Goal: Browse casually: Explore the website without a specific task or goal

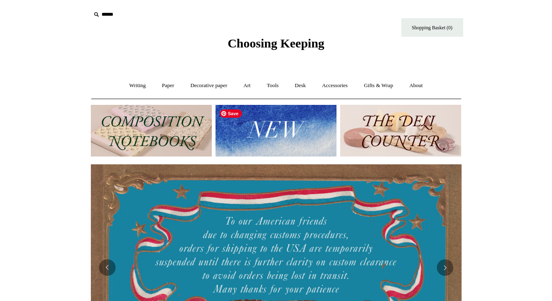
click at [287, 132] on img at bounding box center [276, 131] width 121 height 52
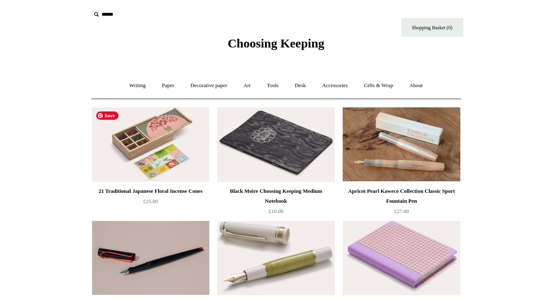
click at [182, 153] on img at bounding box center [150, 144] width 117 height 74
click at [134, 88] on link "Writing +" at bounding box center [137, 86] width 31 height 22
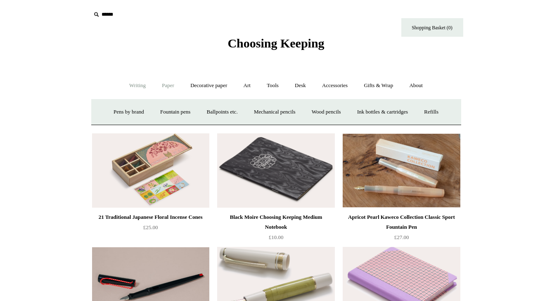
click at [165, 89] on link "Paper +" at bounding box center [167, 86] width 27 height 22
click at [312, 117] on link "Greeting cards +" at bounding box center [310, 112] width 46 height 22
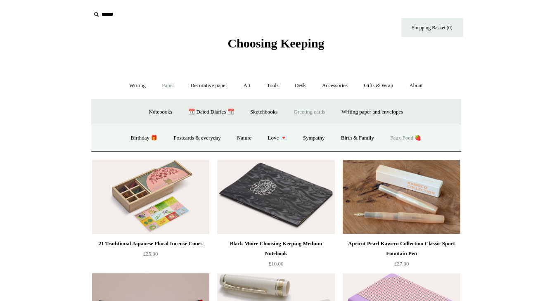
click at [415, 135] on link "Faux Food 🍓" at bounding box center [406, 138] width 46 height 22
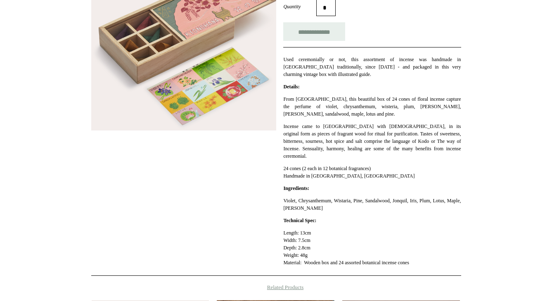
scroll to position [160, 0]
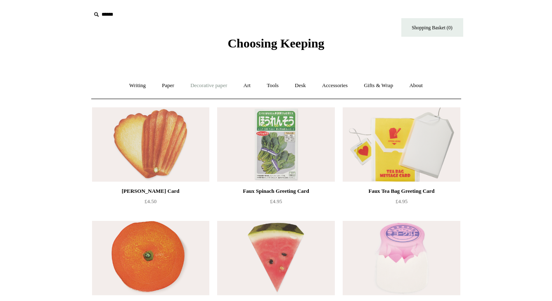
click at [210, 80] on link "Decorative paper +" at bounding box center [209, 86] width 52 height 22
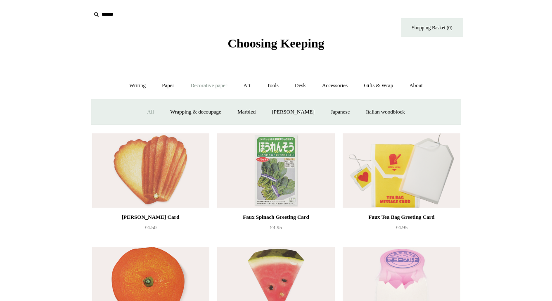
click at [146, 112] on link "All" at bounding box center [151, 112] width 22 height 22
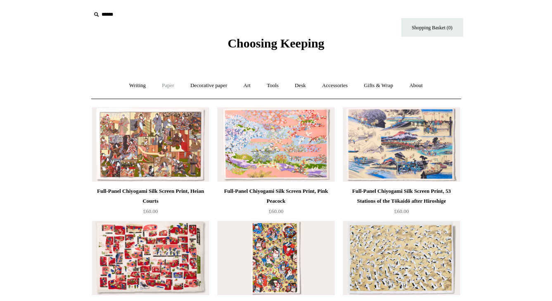
click at [170, 82] on link "Paper +" at bounding box center [167, 86] width 27 height 22
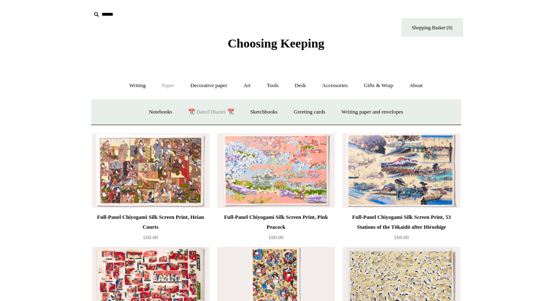
click at [214, 108] on link "📆 Dated Diaries 📆" at bounding box center [211, 112] width 60 height 22
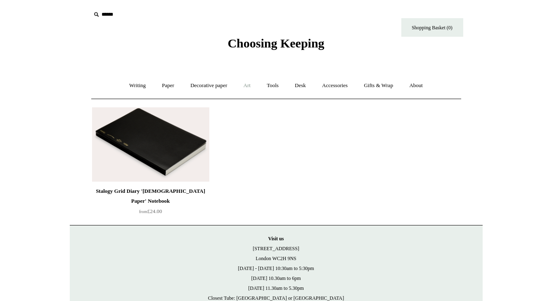
click at [243, 84] on link "Art +" at bounding box center [247, 86] width 22 height 22
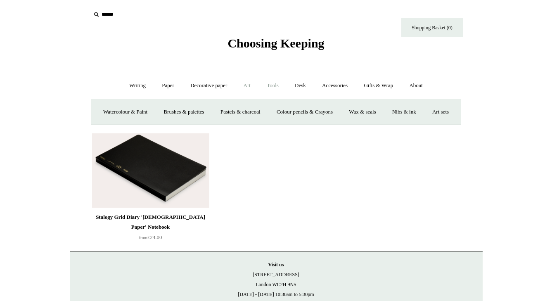
click at [279, 78] on link "Tools +" at bounding box center [272, 86] width 27 height 22
click at [199, 110] on link "Clips +" at bounding box center [198, 112] width 26 height 22
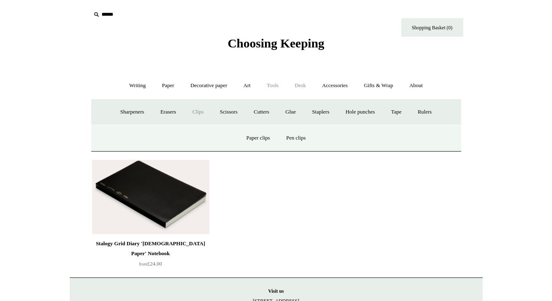
click at [296, 83] on link "Desk +" at bounding box center [300, 86] width 26 height 22
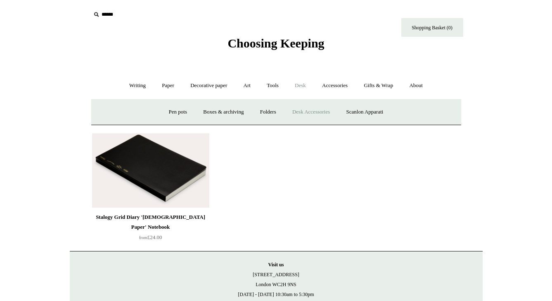
click at [303, 112] on link "Desk Accessories" at bounding box center [311, 112] width 52 height 22
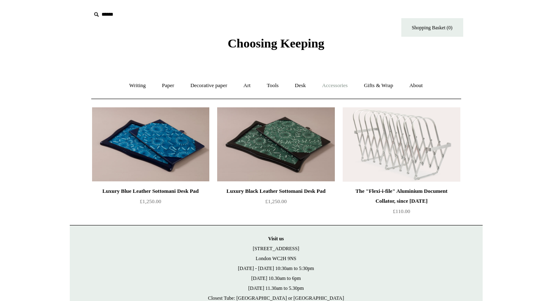
click at [329, 89] on link "Accessories +" at bounding box center [335, 86] width 40 height 22
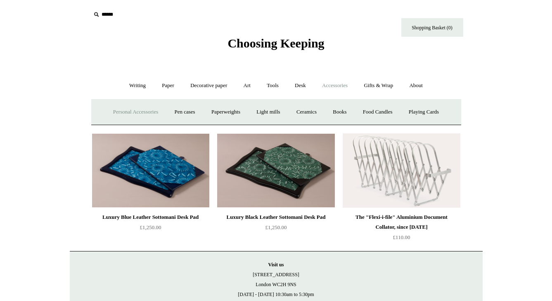
click at [116, 115] on link "Personal Accessories +" at bounding box center [136, 112] width 60 height 22
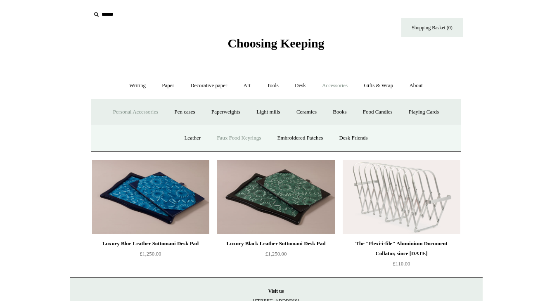
click at [251, 136] on link "Faux Food Keyrings" at bounding box center [238, 138] width 59 height 22
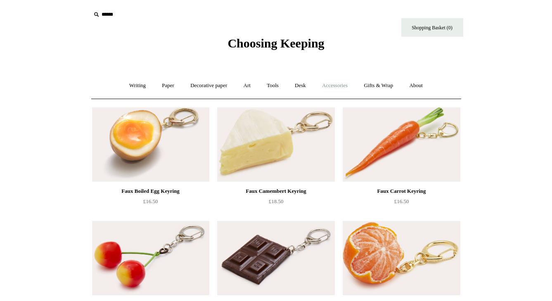
click at [334, 86] on link "Accessories +" at bounding box center [335, 86] width 40 height 22
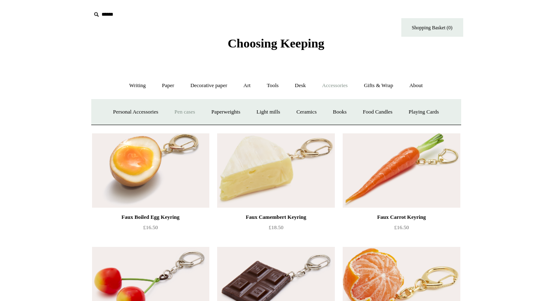
click at [189, 114] on link "Pen cases" at bounding box center [185, 112] width 36 height 22
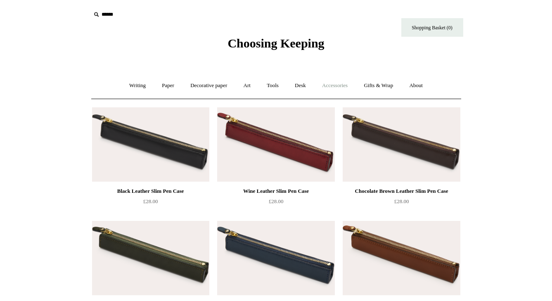
click at [342, 86] on link "Accessories +" at bounding box center [335, 86] width 40 height 22
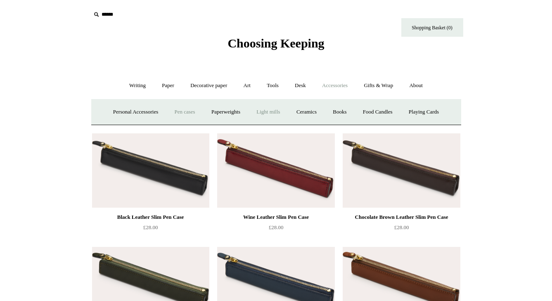
click at [283, 116] on link "Light mills" at bounding box center [268, 112] width 38 height 22
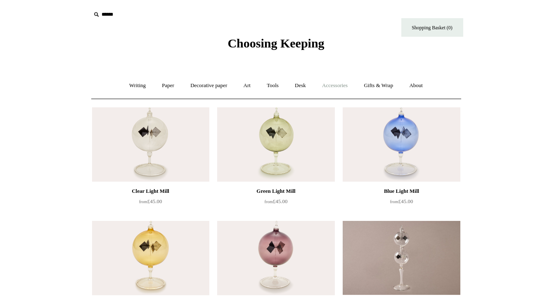
click at [340, 94] on link "Accessories +" at bounding box center [335, 86] width 40 height 22
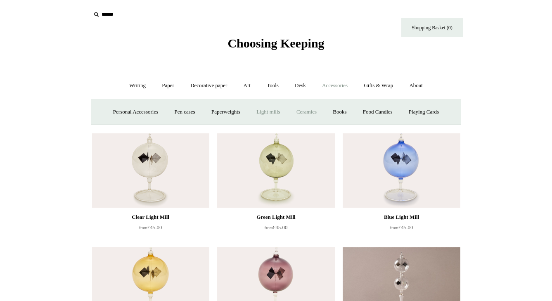
click at [305, 107] on link "Ceramics +" at bounding box center [306, 112] width 35 height 22
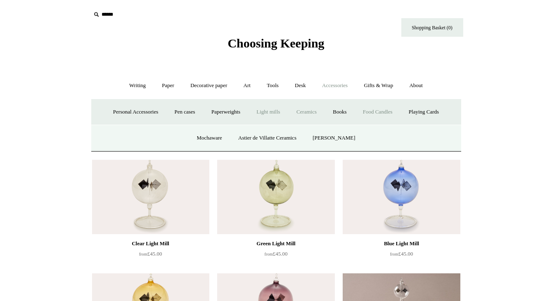
click at [400, 108] on link "Food Candles" at bounding box center [378, 112] width 45 height 22
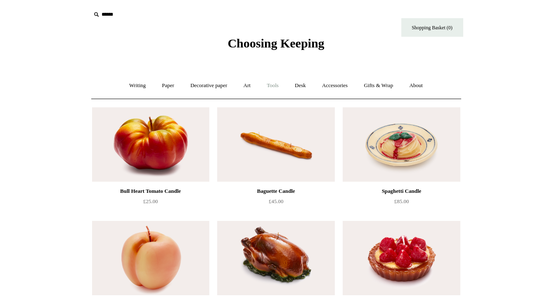
click at [274, 85] on link "Tools +" at bounding box center [272, 86] width 27 height 22
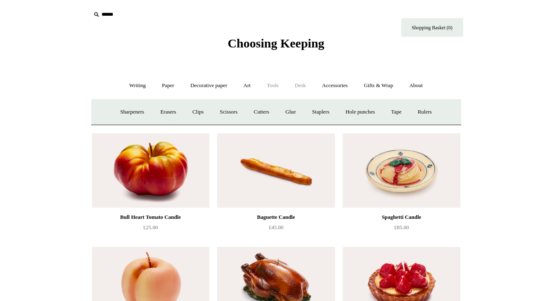
click at [306, 88] on link "Desk +" at bounding box center [300, 86] width 26 height 22
click at [498, 155] on html "Menu Choosing Keeping * Shipping Information Shopping Basket (0) * ⤺ + +" at bounding box center [276, 303] width 552 height 607
click at [355, 87] on link "Accessories +" at bounding box center [335, 86] width 40 height 22
click at [385, 83] on link "Gifts & Wrap +" at bounding box center [378, 86] width 44 height 22
click at [189, 115] on link "Wrapping paper & Gift Bags" at bounding box center [194, 112] width 77 height 22
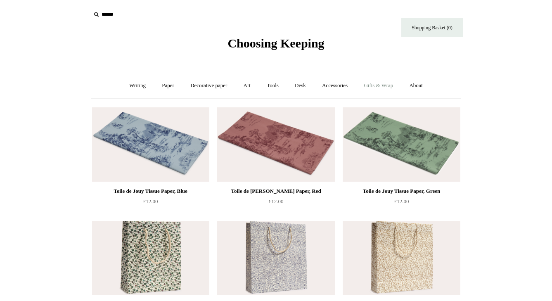
click at [380, 83] on link "Gifts & Wrap +" at bounding box center [378, 86] width 44 height 22
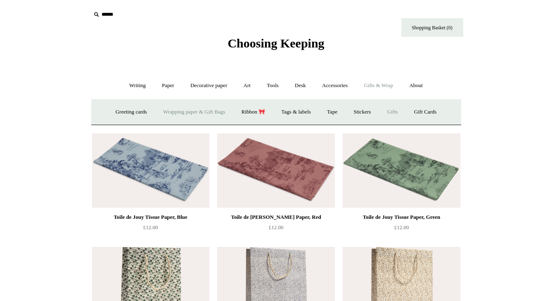
click at [392, 110] on link "Gifts +" at bounding box center [393, 112] width 26 height 22
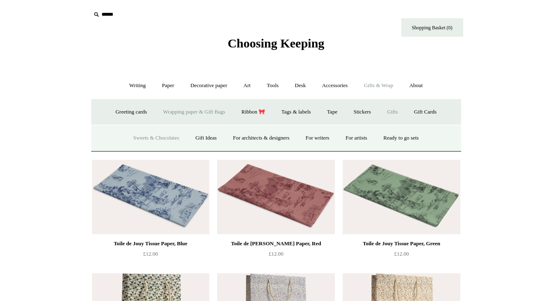
click at [153, 137] on link "Sweets & Chocolates" at bounding box center [156, 138] width 61 height 22
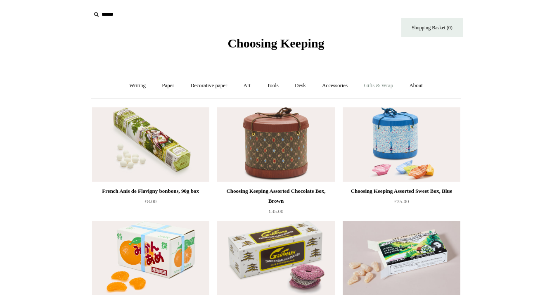
click at [383, 83] on link "Gifts & Wrap +" at bounding box center [378, 86] width 44 height 22
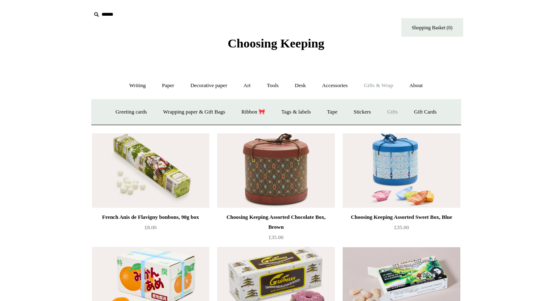
click at [398, 109] on link "Gifts +" at bounding box center [393, 112] width 26 height 22
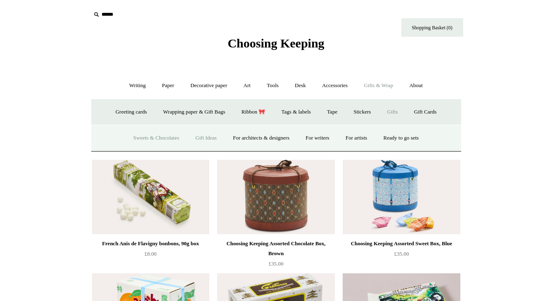
click at [209, 137] on link "Gift Ideas" at bounding box center [206, 138] width 36 height 22
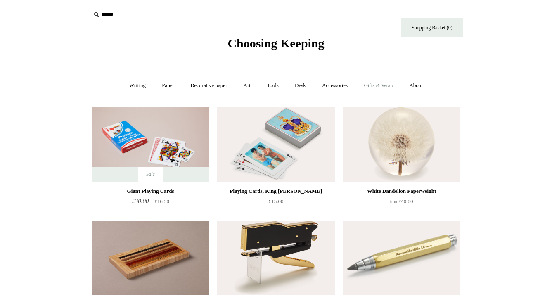
click at [367, 85] on link "Gifts & Wrap +" at bounding box center [378, 86] width 44 height 22
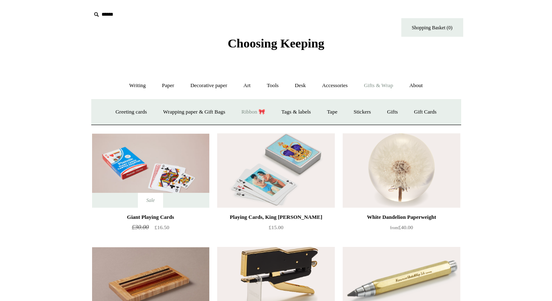
click at [258, 108] on link "Ribbon 🎀" at bounding box center [253, 112] width 39 height 22
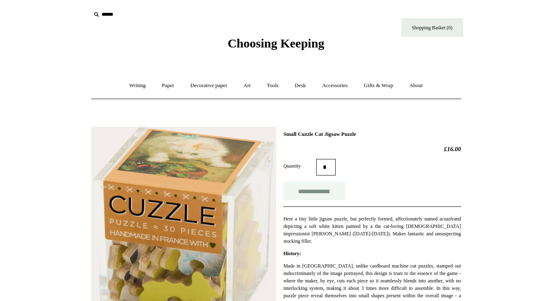
click at [315, 193] on input "**********" at bounding box center [314, 191] width 62 height 19
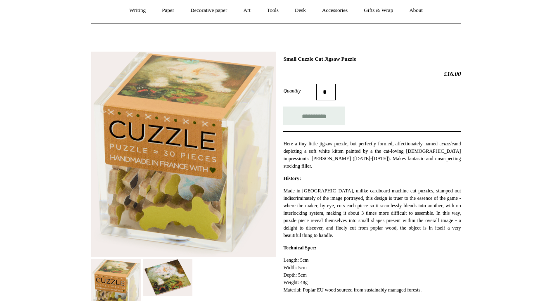
scroll to position [76, 0]
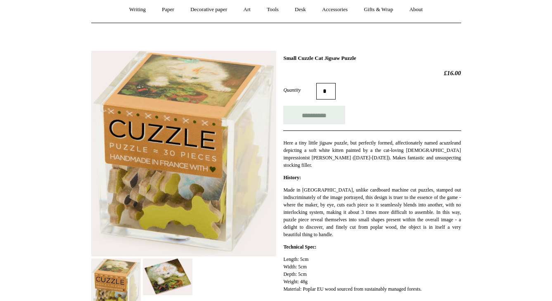
type input "**********"
click at [163, 288] on img at bounding box center [168, 276] width 50 height 37
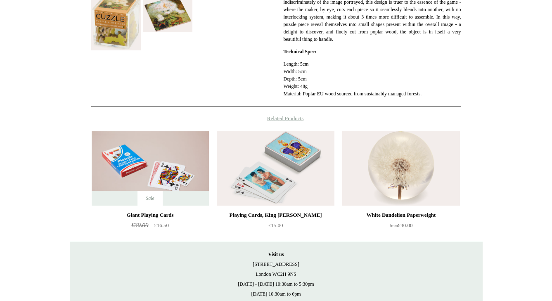
scroll to position [292, 0]
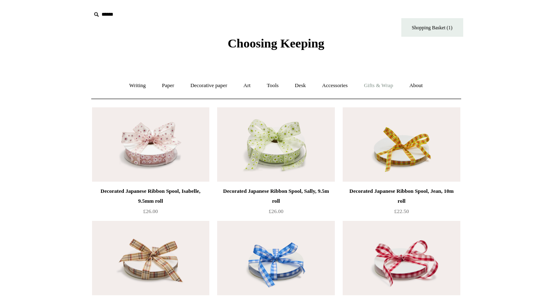
click at [368, 85] on link "Gifts & Wrap +" at bounding box center [378, 86] width 44 height 22
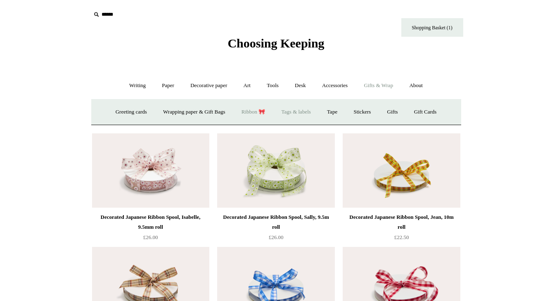
click at [299, 111] on link "Tags & labels" at bounding box center [296, 112] width 44 height 22
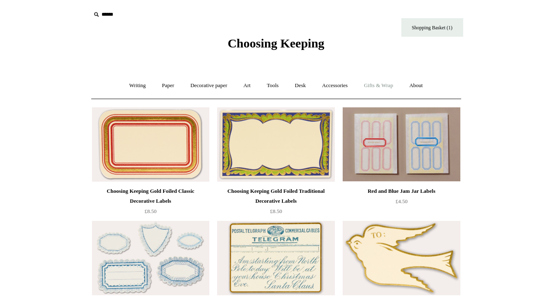
click at [380, 85] on link "Gifts & Wrap +" at bounding box center [378, 86] width 44 height 22
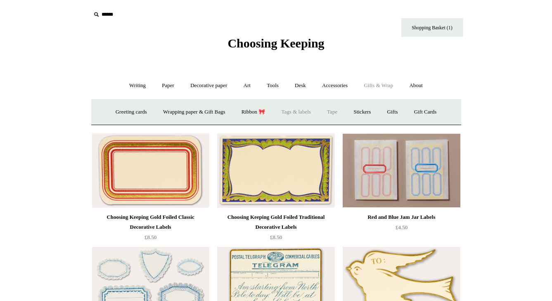
click at [331, 115] on link "Tape" at bounding box center [332, 112] width 25 height 22
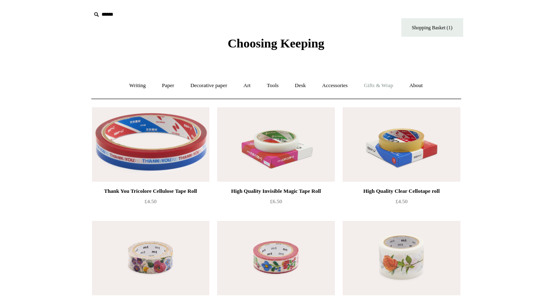
click at [393, 94] on link "Gifts & Wrap +" at bounding box center [378, 86] width 44 height 22
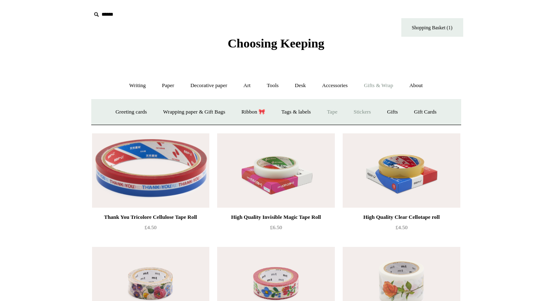
click at [372, 114] on link "Stickers" at bounding box center [362, 112] width 32 height 22
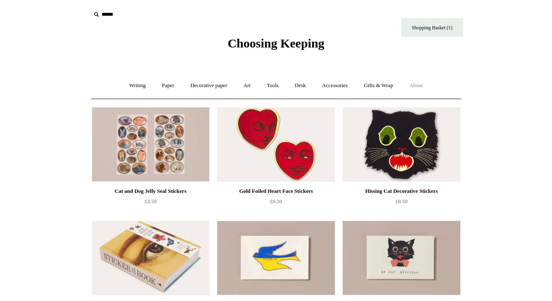
click at [420, 86] on link "About +" at bounding box center [416, 86] width 28 height 22
